Goal: Task Accomplishment & Management: Manage account settings

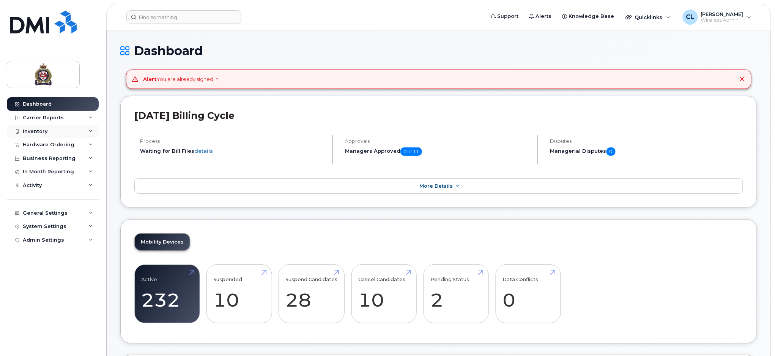
click at [41, 130] on div "Inventory" at bounding box center [35, 131] width 25 height 6
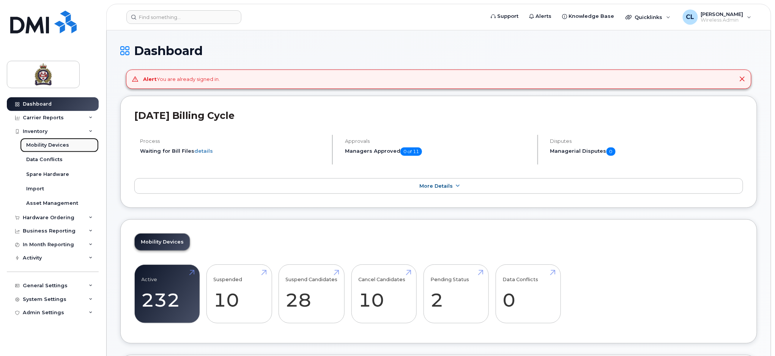
click at [57, 147] on div "Mobility Devices" at bounding box center [47, 145] width 43 height 7
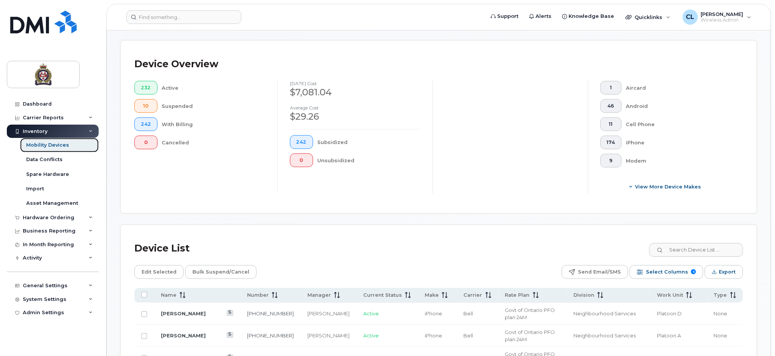
scroll to position [253, 0]
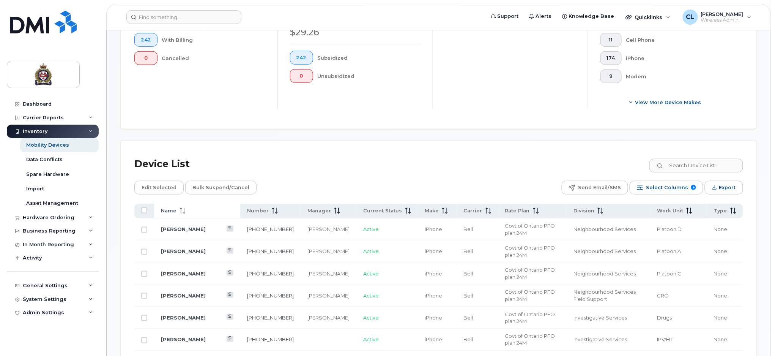
click at [178, 208] on span at bounding box center [181, 210] width 9 height 7
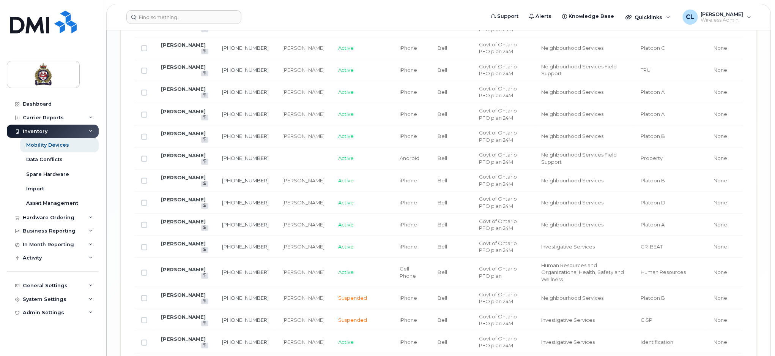
scroll to position [1290, 0]
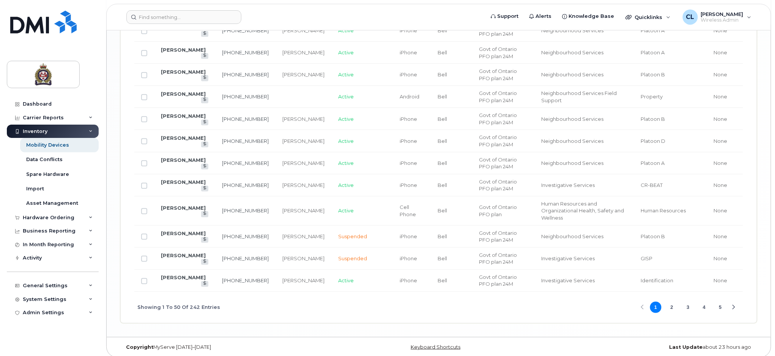
click at [707, 302] on button "4" at bounding box center [704, 307] width 11 height 11
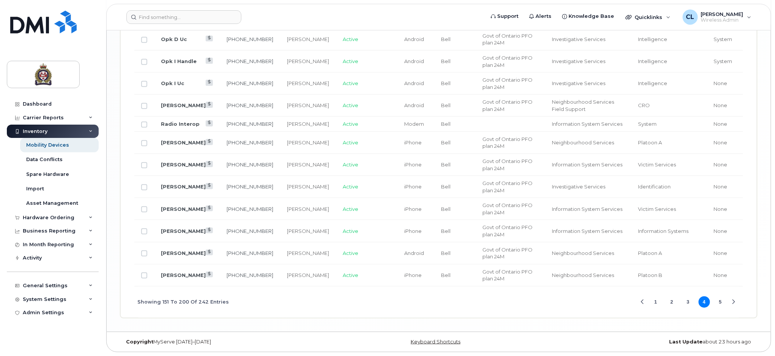
click at [174, 227] on td "[PERSON_NAME]" at bounding box center [187, 231] width 66 height 22
click at [172, 229] on link "[PERSON_NAME]" at bounding box center [183, 231] width 45 height 6
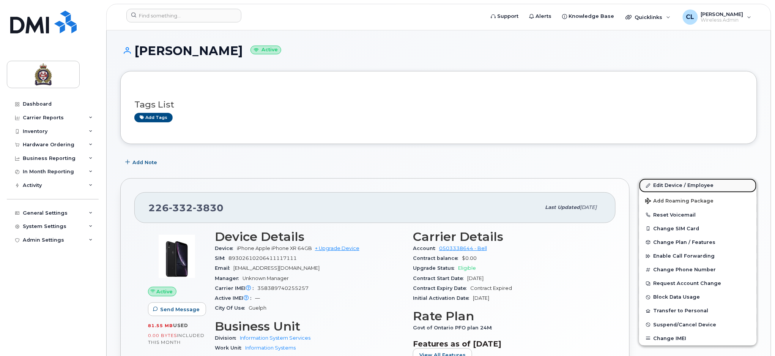
click at [677, 186] on link "Edit Device / Employee" at bounding box center [698, 185] width 118 height 14
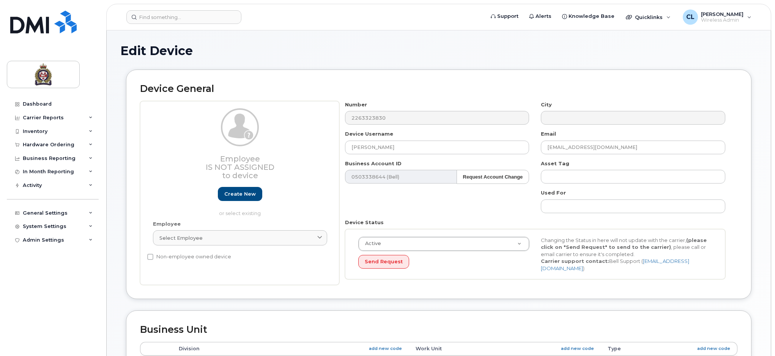
select select "159067"
select select "159077"
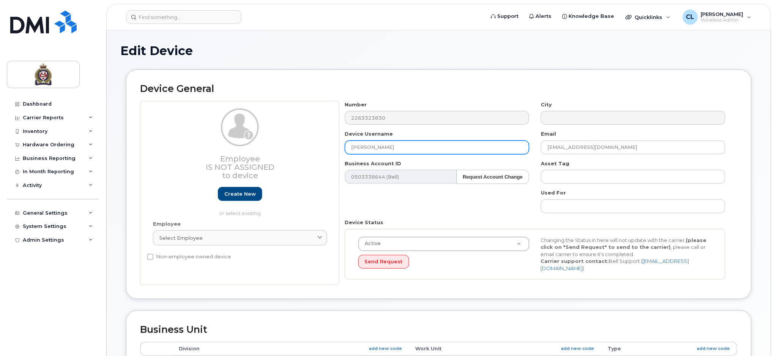
drag, startPoint x: 420, startPoint y: 147, endPoint x: 178, endPoint y: 126, distance: 243.1
click at [178, 126] on div "Employee Is not assigned to device Create new or select existing Employee Selec…" at bounding box center [439, 193] width 598 height 184
type input "[PERSON_NAME]"
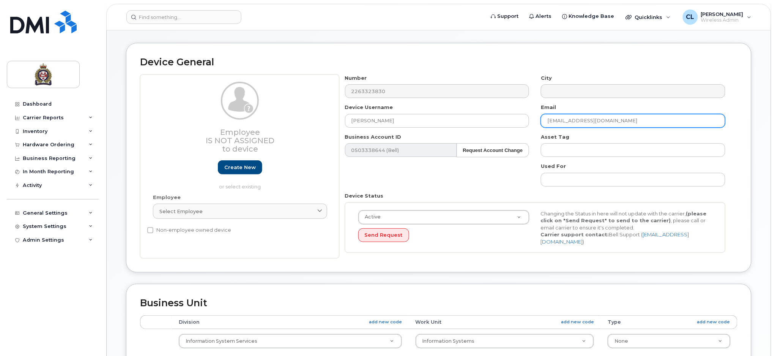
scroll to position [51, 0]
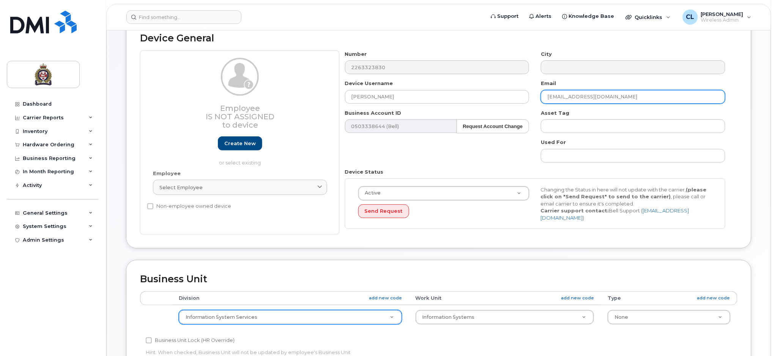
type input "[EMAIL_ADDRESS][DOMAIN_NAME]"
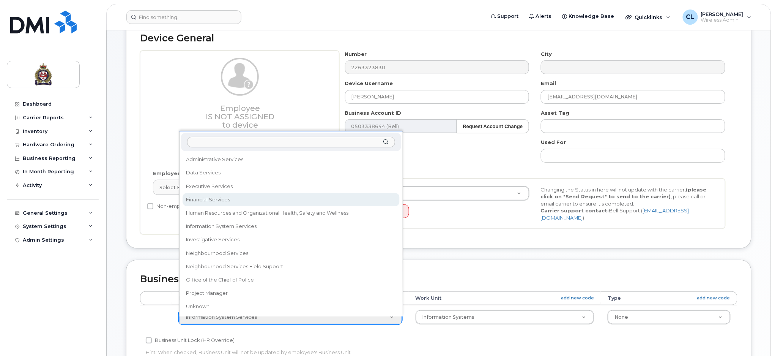
select select "159071"
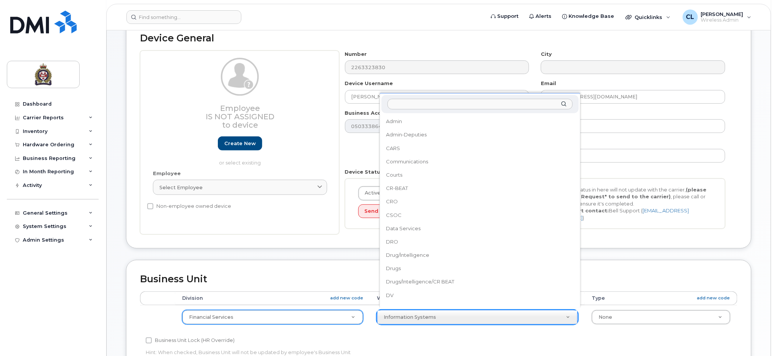
scroll to position [148, 0]
select select "2082081"
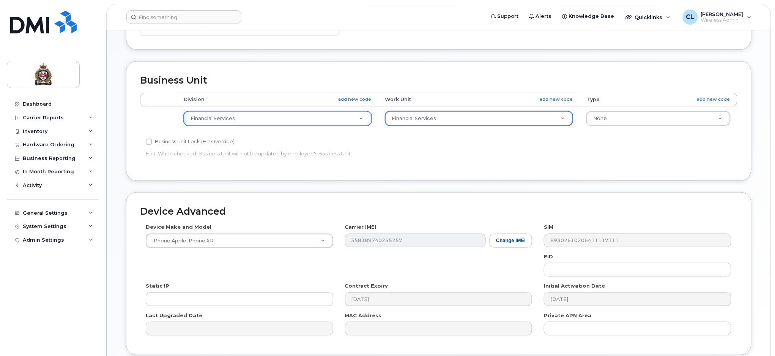
scroll to position [309, 0]
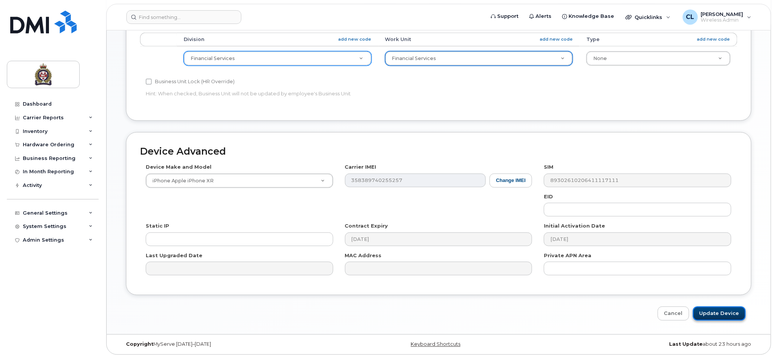
click at [717, 307] on input "Update Device" at bounding box center [719, 313] width 53 height 14
type input "Saving..."
